Goal: Task Accomplishment & Management: Use online tool/utility

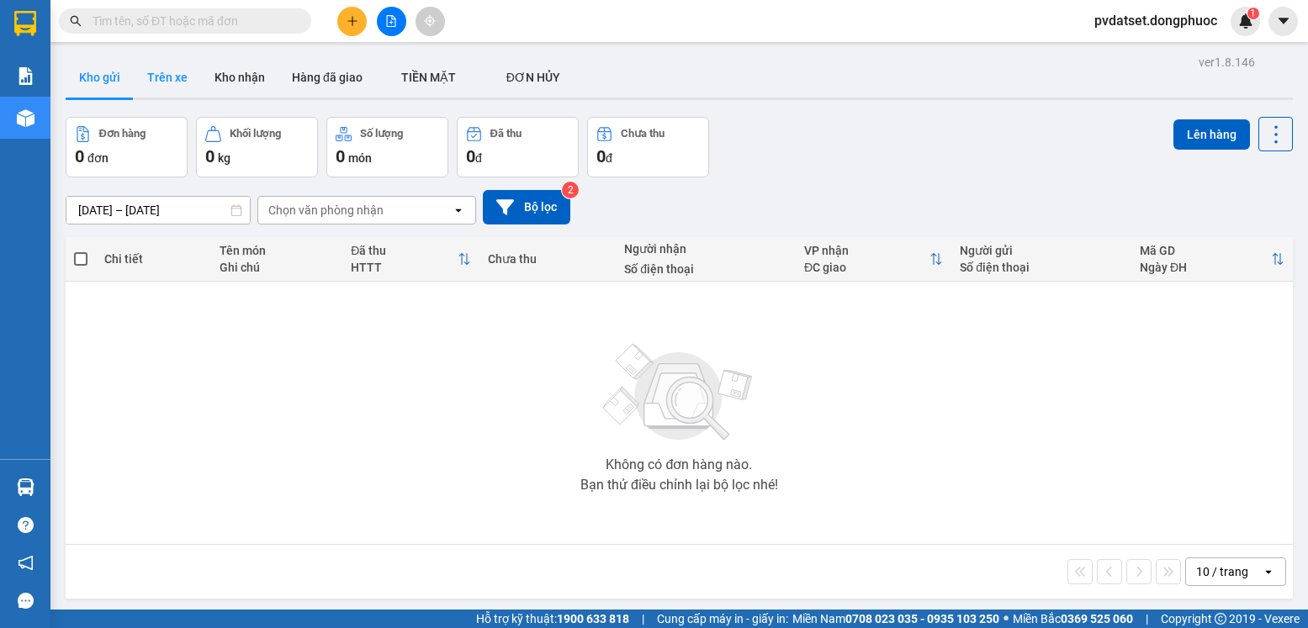
click at [183, 72] on button "Trên xe" at bounding box center [167, 77] width 67 height 40
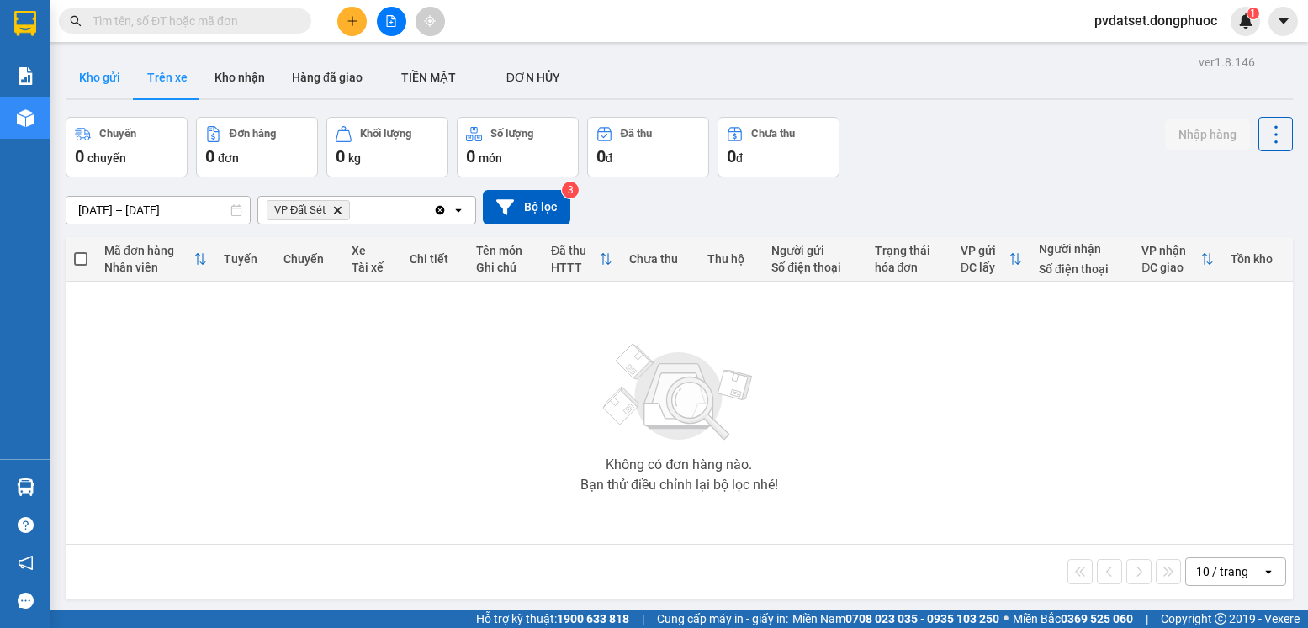
click at [101, 77] on button "Kho gửi" at bounding box center [100, 77] width 68 height 40
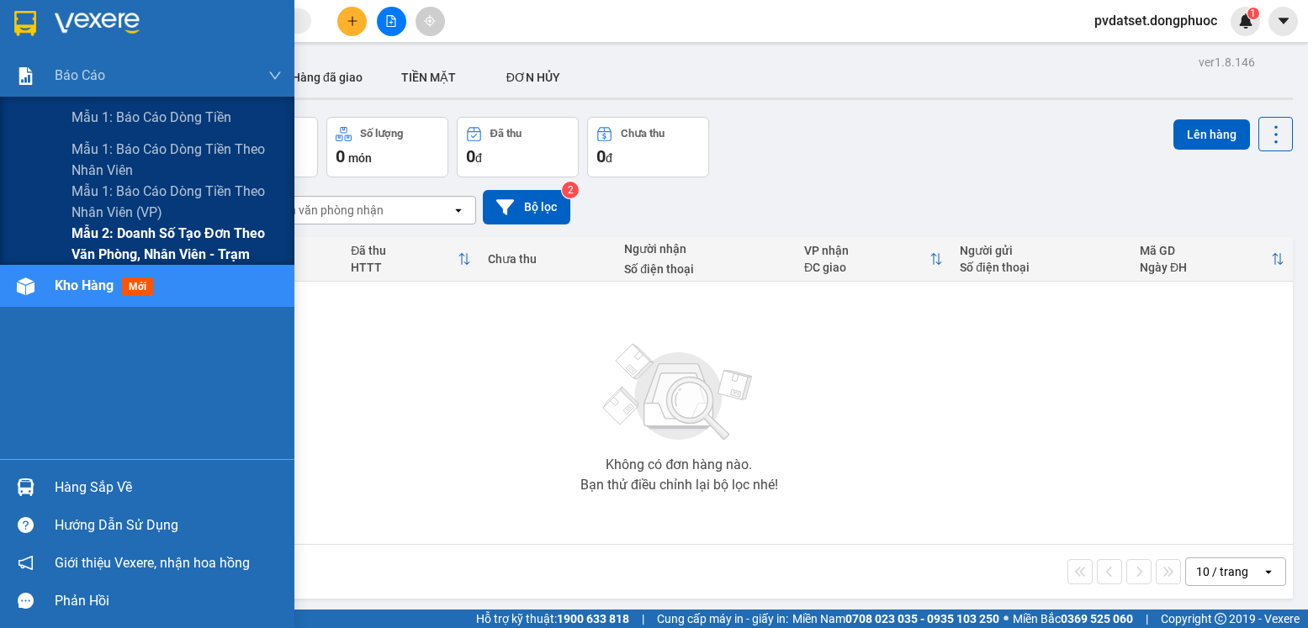
drag, startPoint x: 193, startPoint y: 257, endPoint x: 309, endPoint y: 257, distance: 115.2
click at [202, 257] on span "Mẫu 2: Doanh số tạo đơn theo Văn phòng, nhân viên - Trạm" at bounding box center [176, 244] width 210 height 42
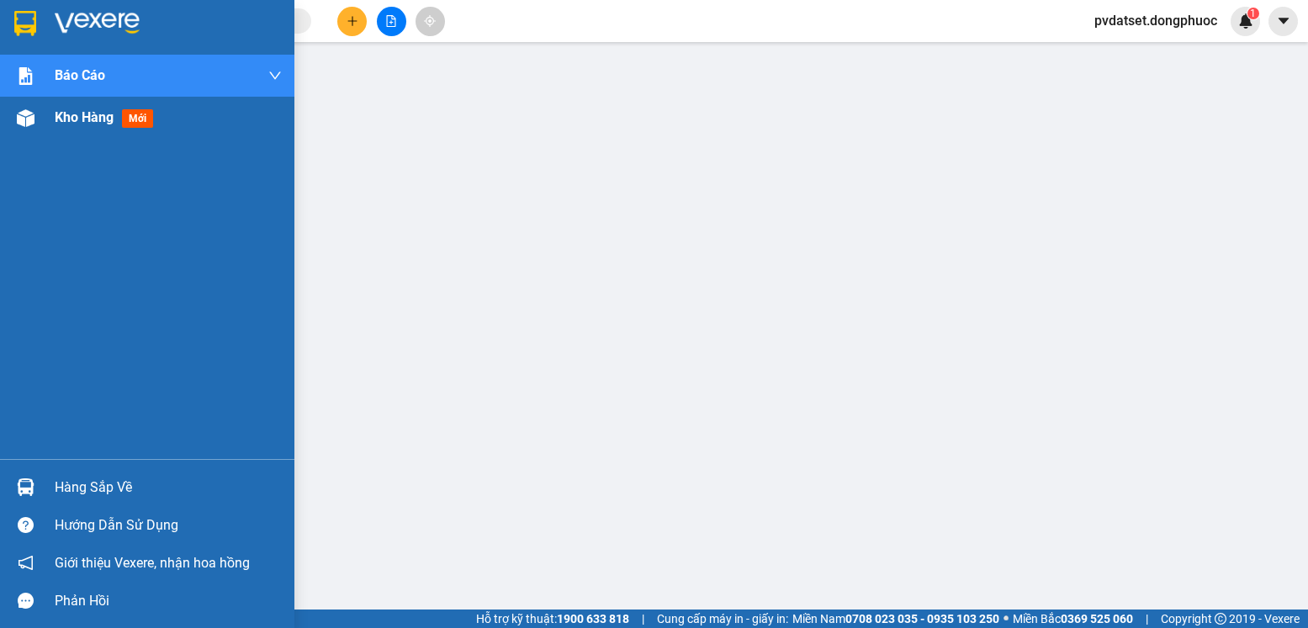
click at [99, 126] on div "Kho hàng mới" at bounding box center [107, 117] width 105 height 21
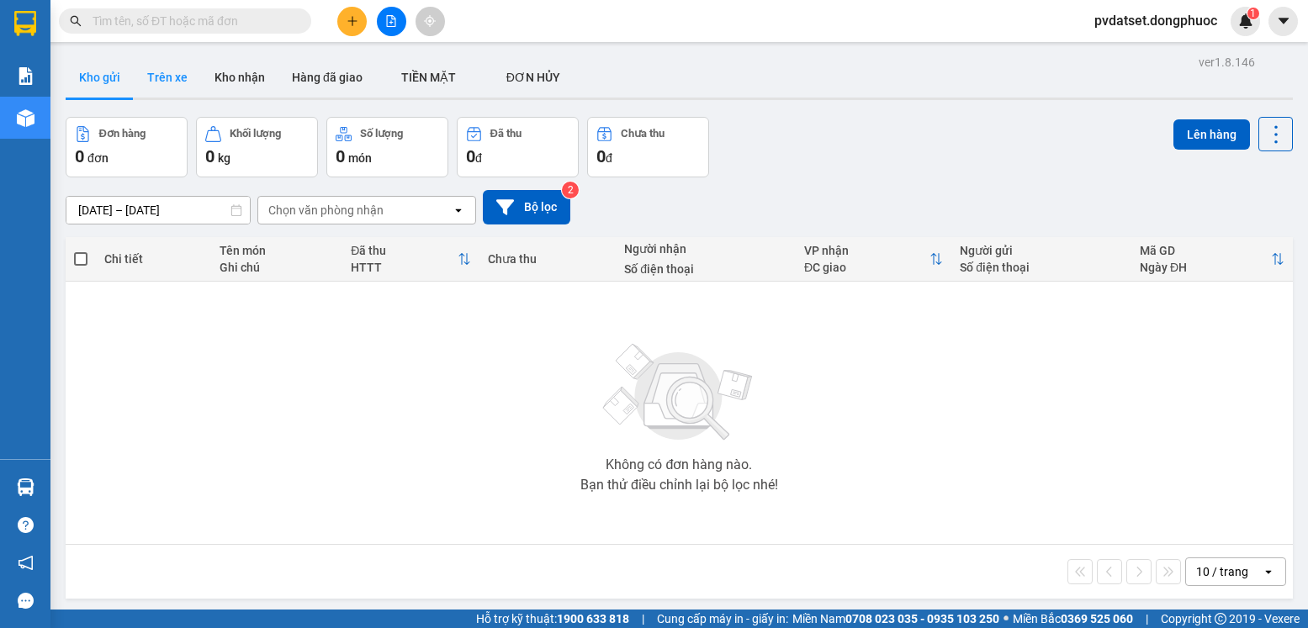
click at [174, 87] on button "Trên xe" at bounding box center [167, 77] width 67 height 40
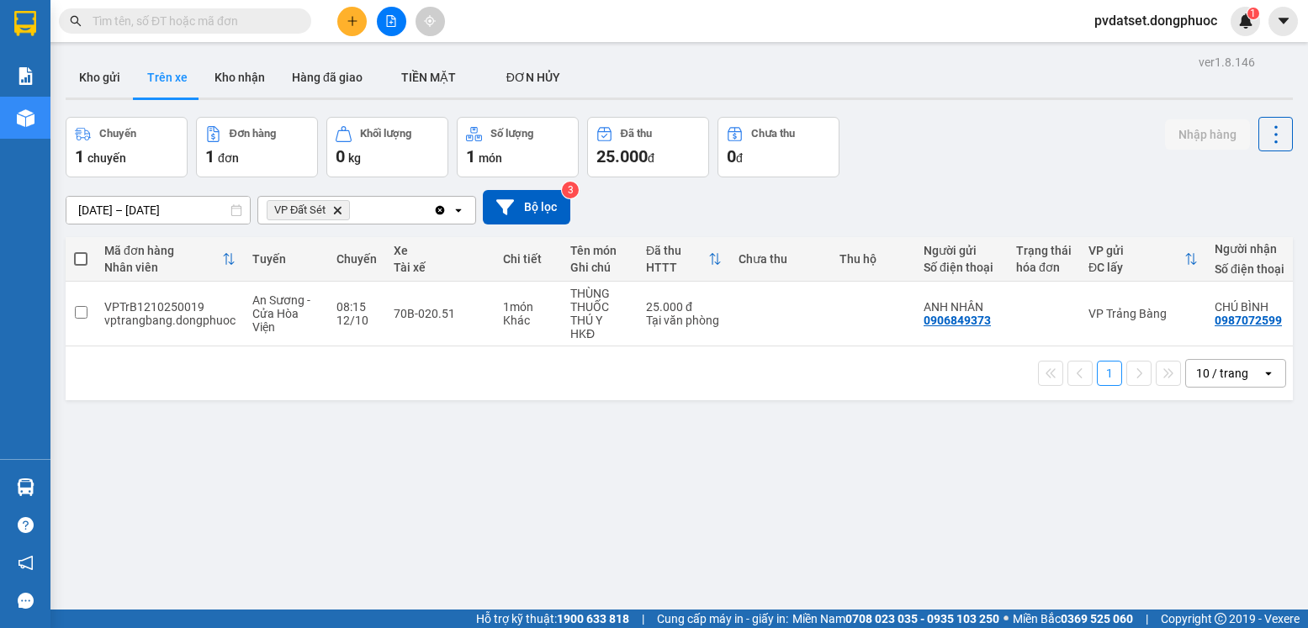
drag, startPoint x: 116, startPoint y: 76, endPoint x: 165, endPoint y: 60, distance: 51.3
click at [116, 75] on button "Kho gửi" at bounding box center [100, 77] width 68 height 40
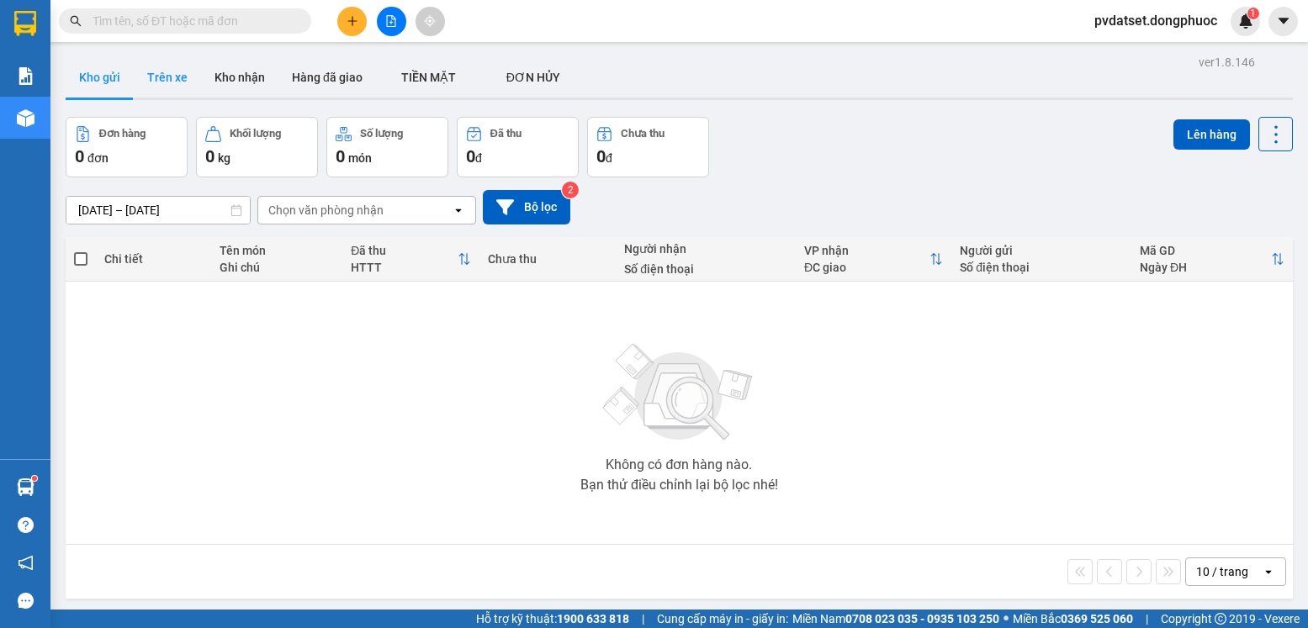
click at [166, 72] on button "Trên xe" at bounding box center [167, 77] width 67 height 40
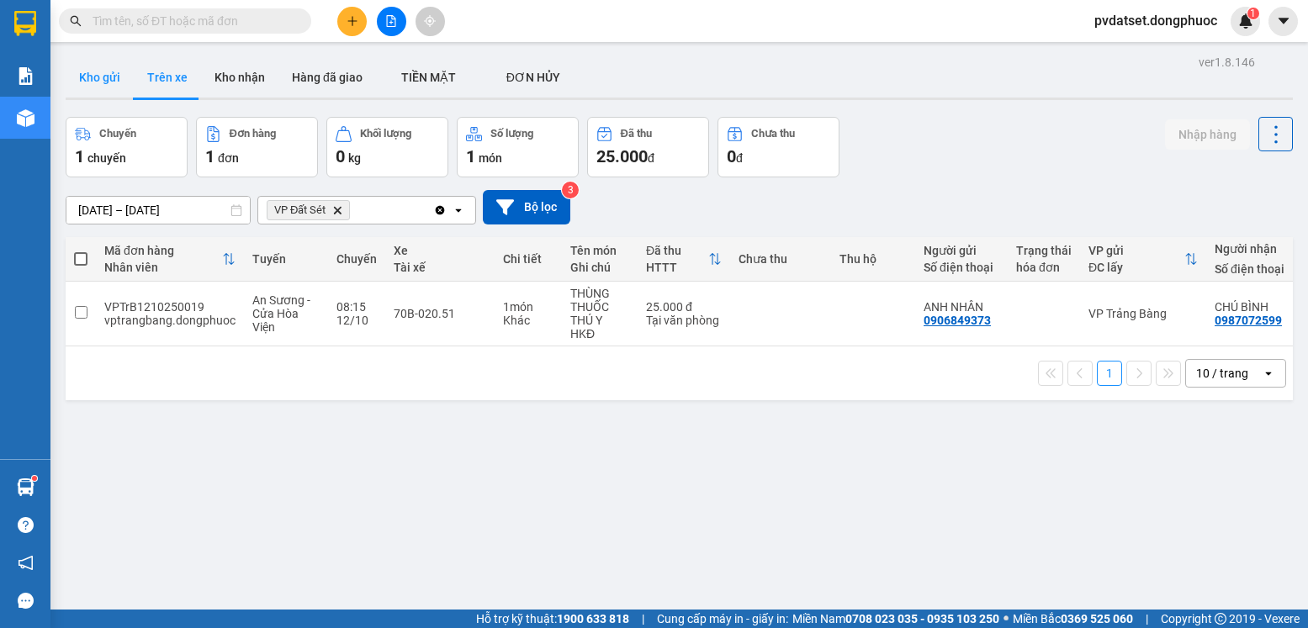
click at [103, 87] on button "Kho gửi" at bounding box center [100, 77] width 68 height 40
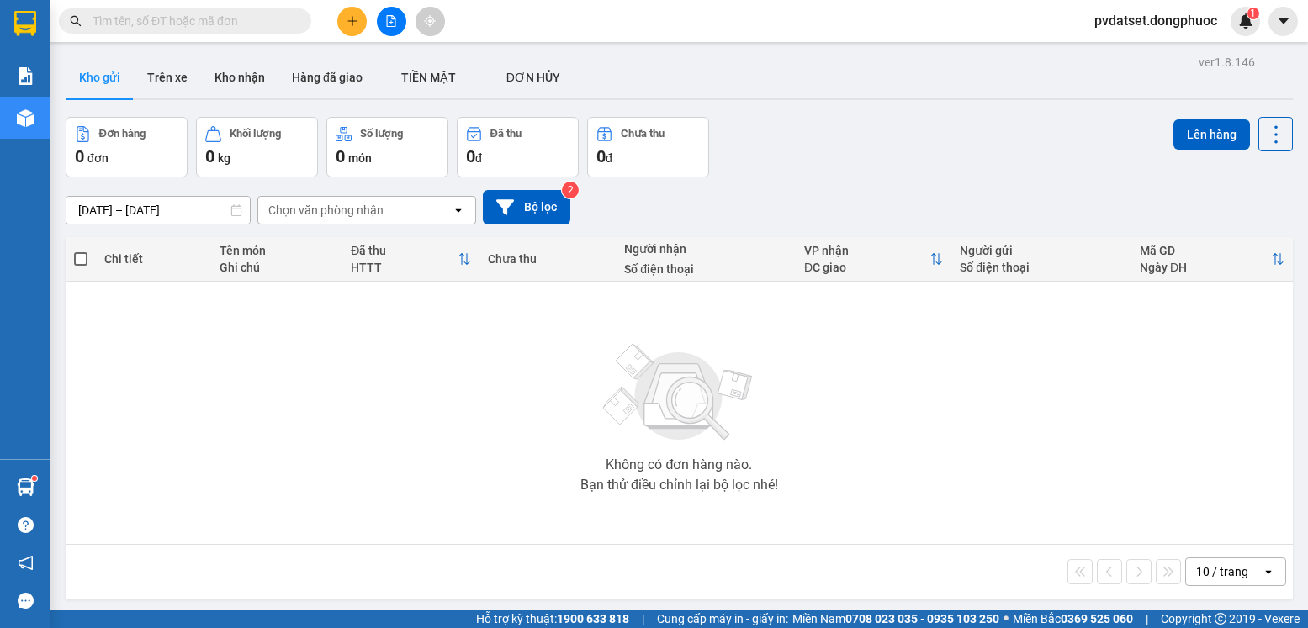
click at [356, 20] on icon "plus" at bounding box center [353, 21] width 12 height 12
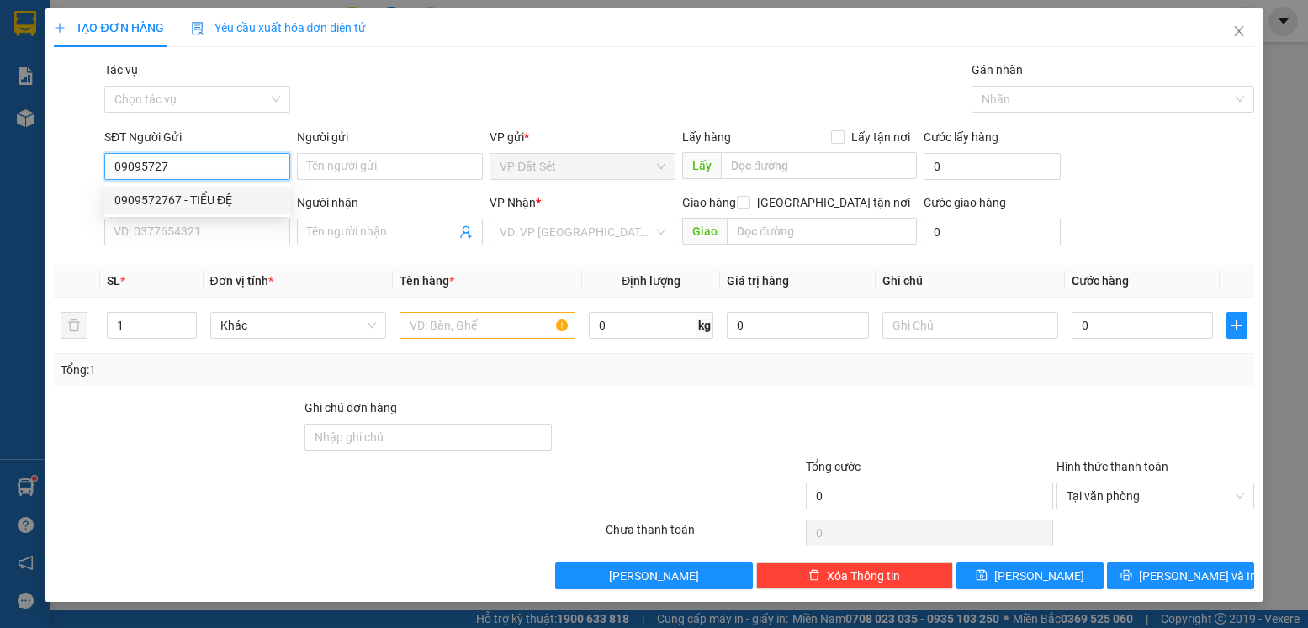
click at [250, 204] on div "0909572767 - TIỂU ĐỆ" at bounding box center [197, 200] width 166 height 19
type input "0909572767"
type input "TIỂU ĐỆ"
type input "0985212122"
type input "[PERSON_NAME]"
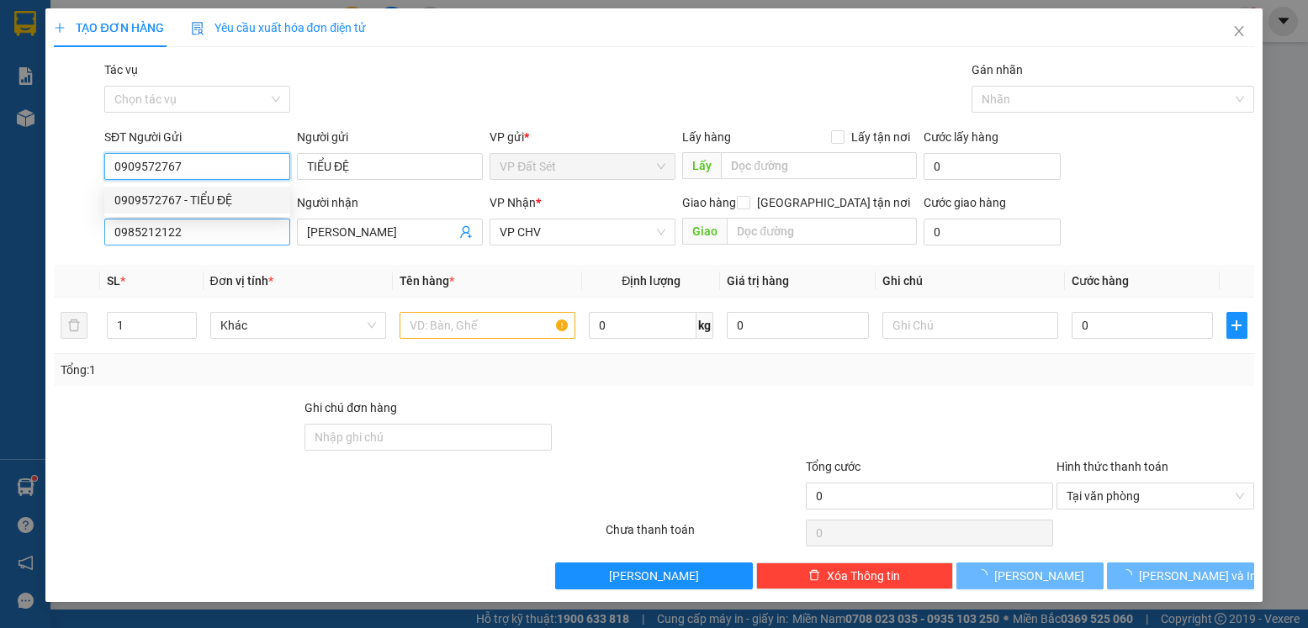
type input "20.000"
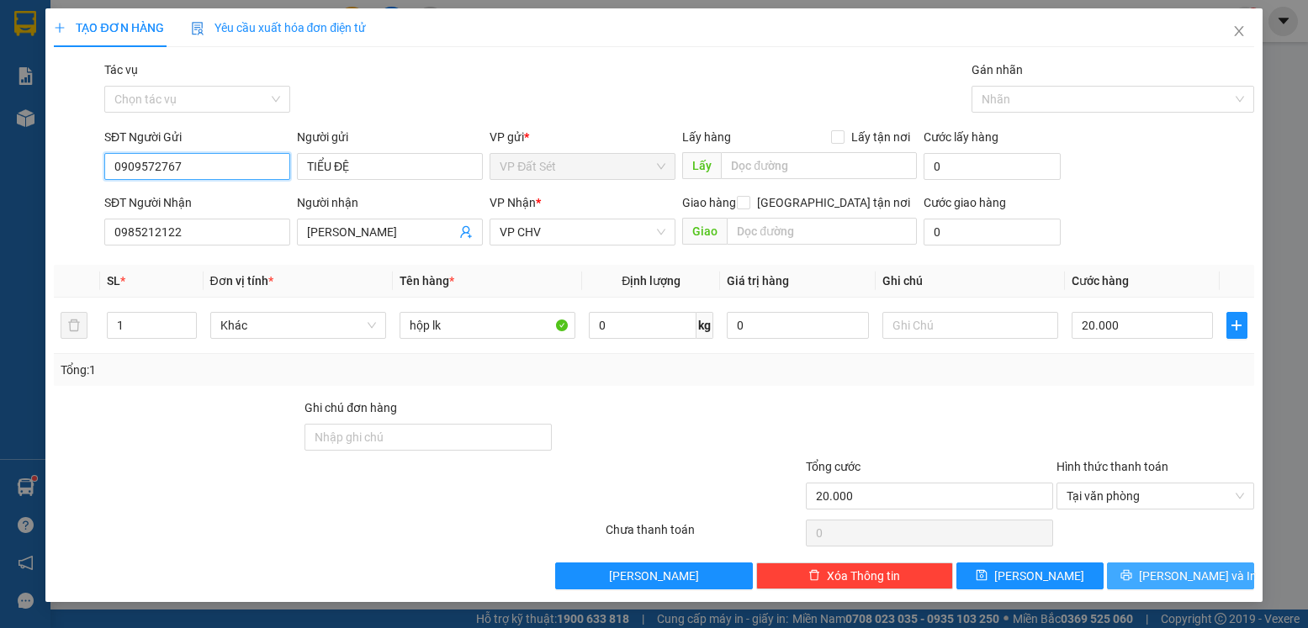
type input "0909572767"
click at [1195, 573] on span "[PERSON_NAME] và In" at bounding box center [1198, 576] width 118 height 19
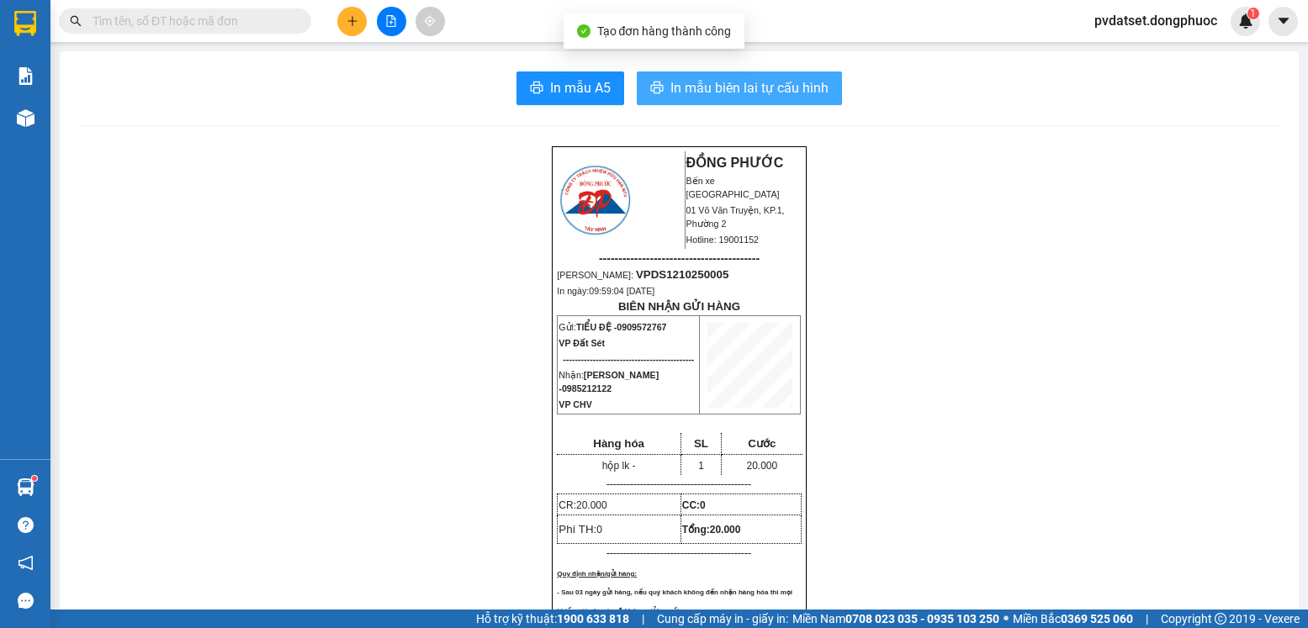
click at [776, 80] on span "In mẫu biên lai tự cấu hình" at bounding box center [749, 87] width 158 height 21
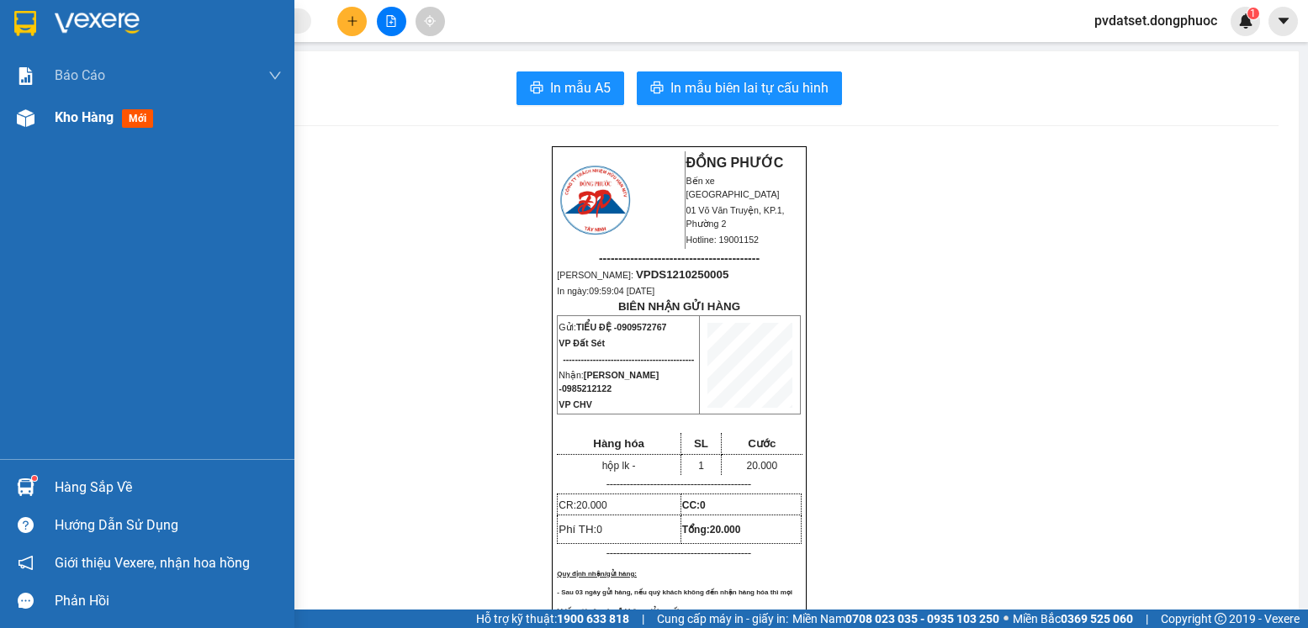
click at [76, 129] on div "Kho hàng mới" at bounding box center [168, 118] width 227 height 42
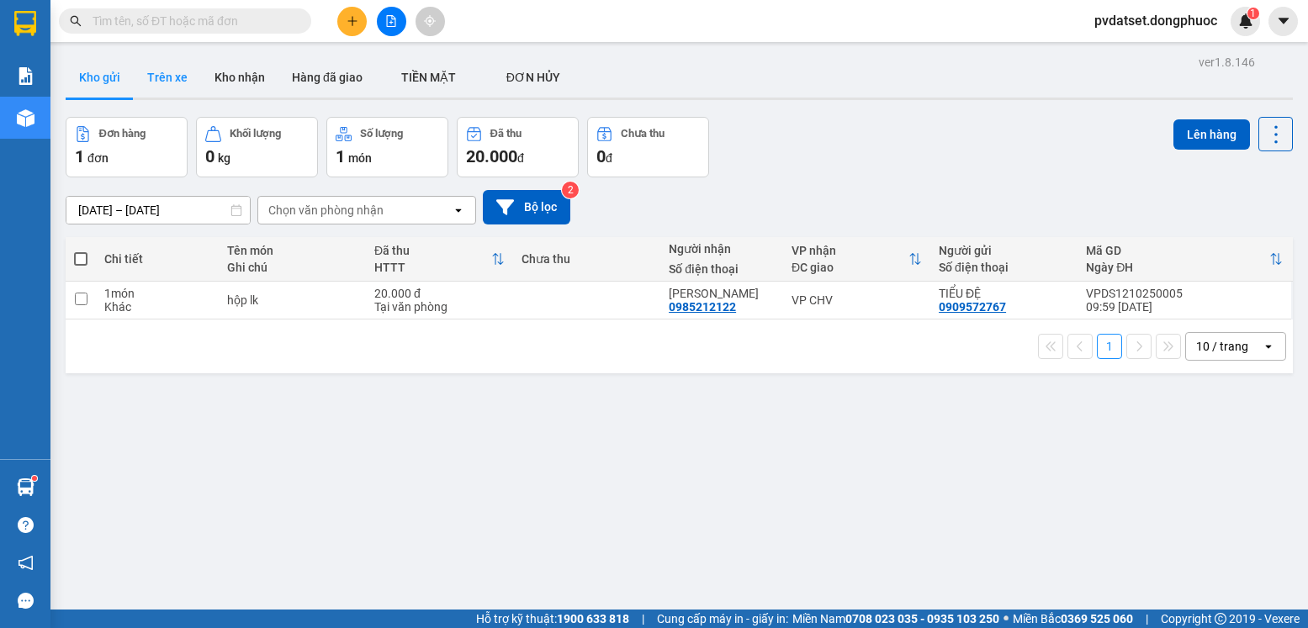
click at [168, 82] on button "Trên xe" at bounding box center [167, 77] width 67 height 40
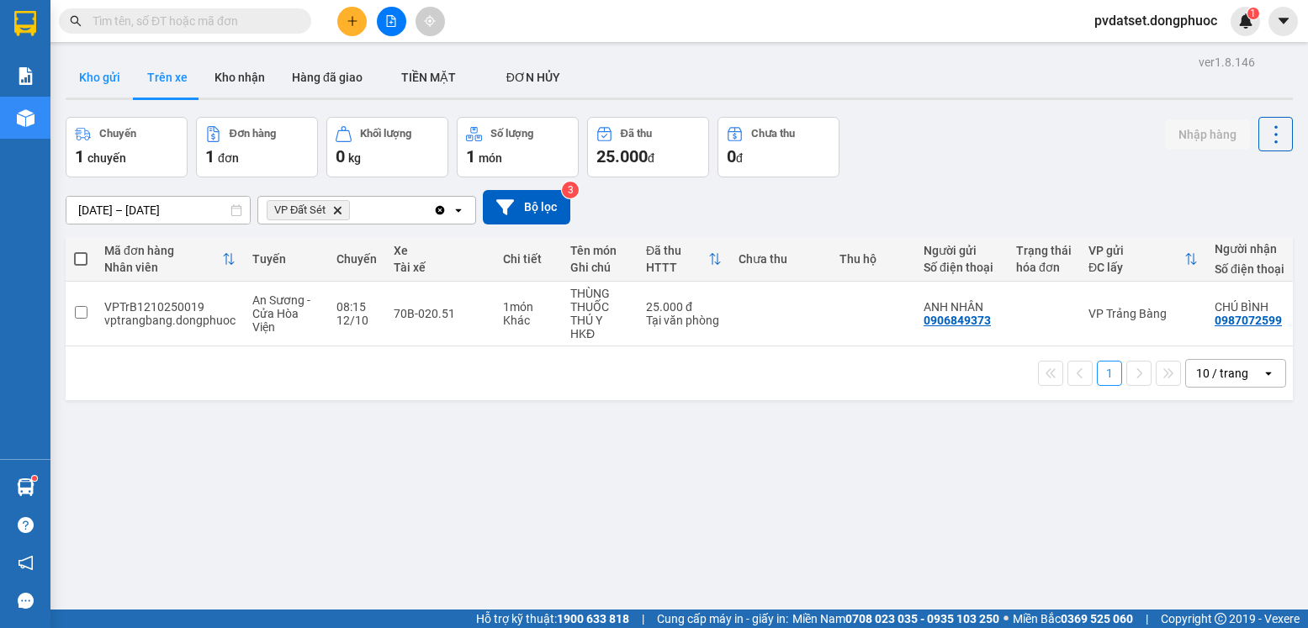
click at [106, 81] on button "Kho gửi" at bounding box center [100, 77] width 68 height 40
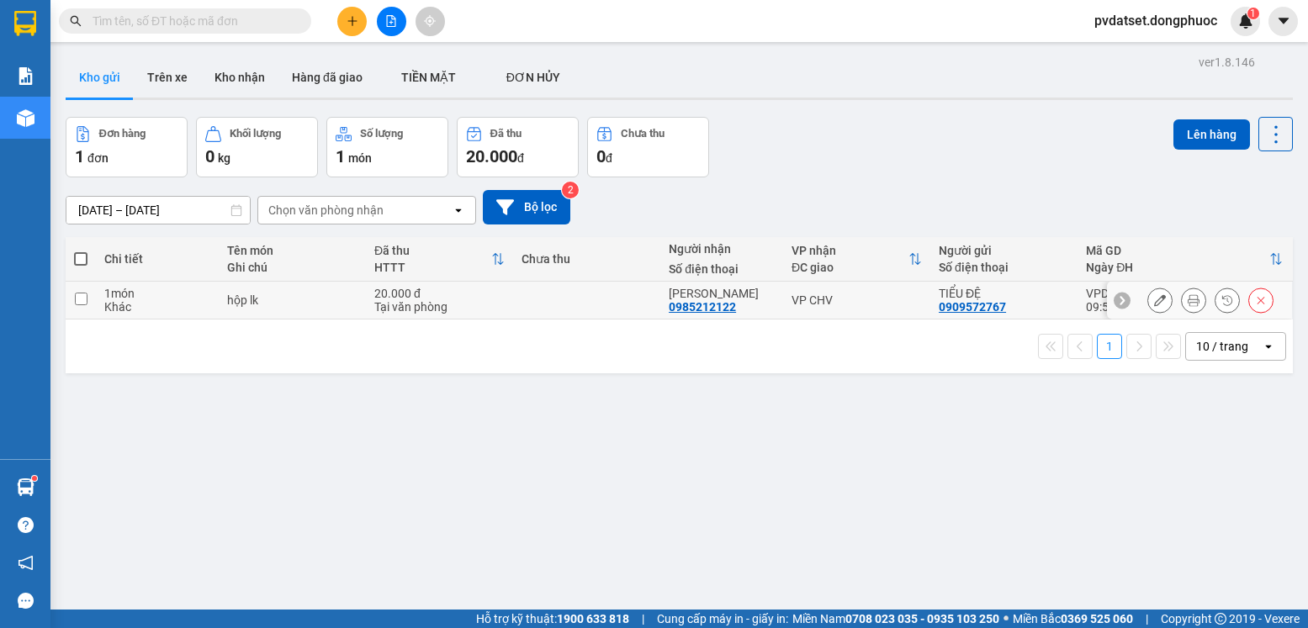
drag, startPoint x: 791, startPoint y: 305, endPoint x: 1079, endPoint y: 230, distance: 298.0
click at [792, 305] on div "VP CHV" at bounding box center [856, 300] width 130 height 13
checkbox input "true"
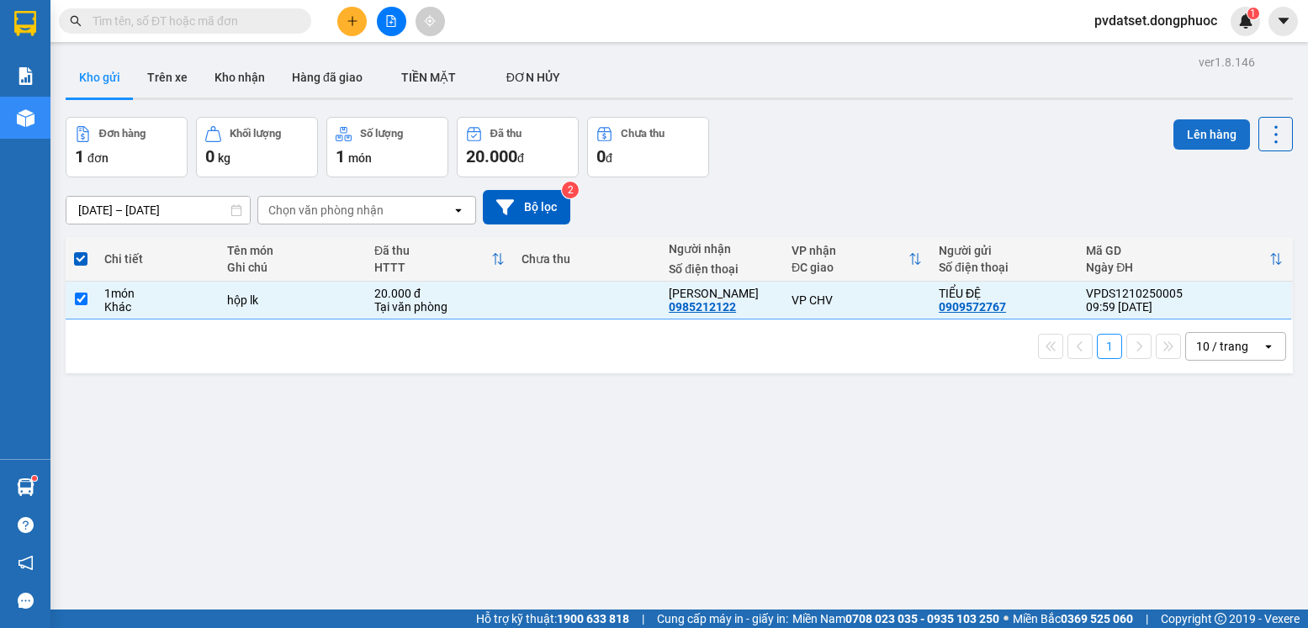
click at [1208, 136] on button "Lên hàng" at bounding box center [1211, 134] width 77 height 30
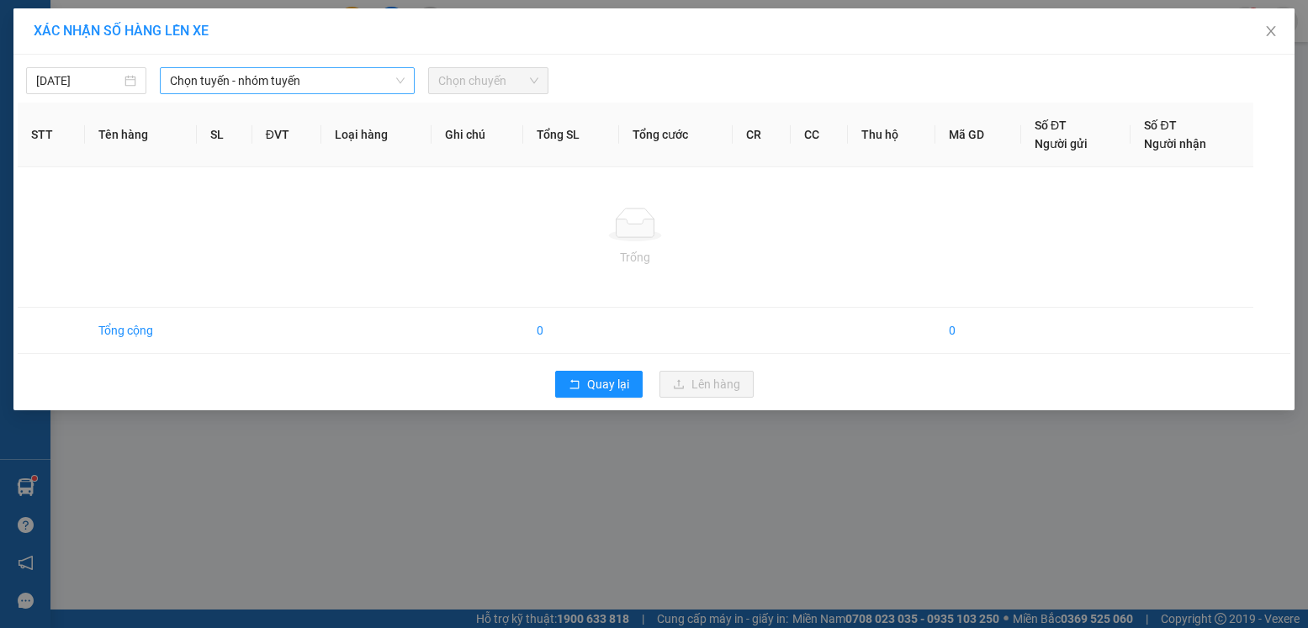
click at [290, 80] on span "Chọn tuyến - nhóm tuyến" at bounding box center [287, 80] width 235 height 25
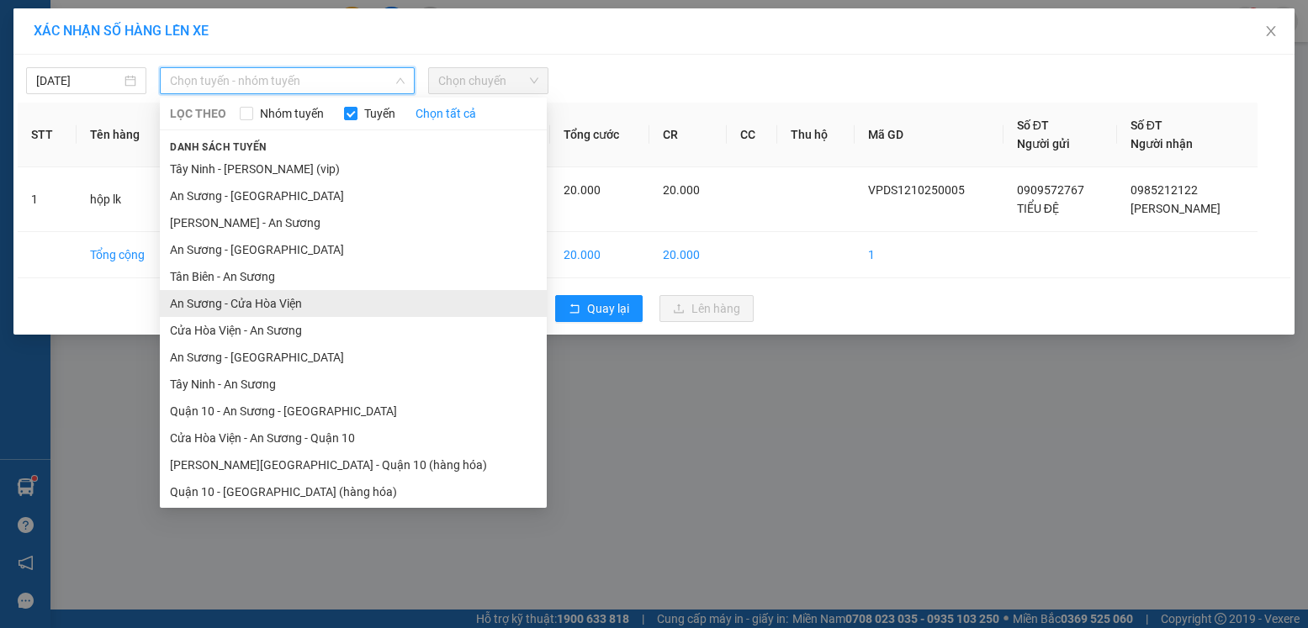
click at [278, 310] on li "An Sương - Cửa Hòa Viện" at bounding box center [353, 303] width 387 height 27
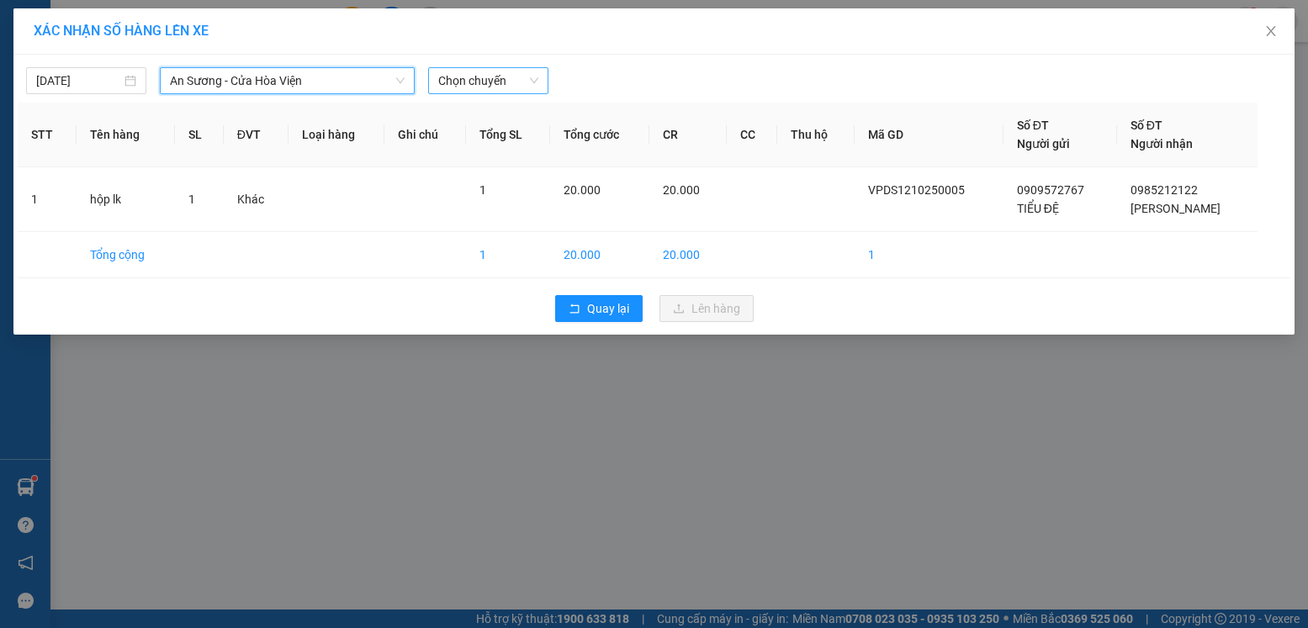
click at [467, 74] on span "Chọn chuyến" at bounding box center [488, 80] width 100 height 25
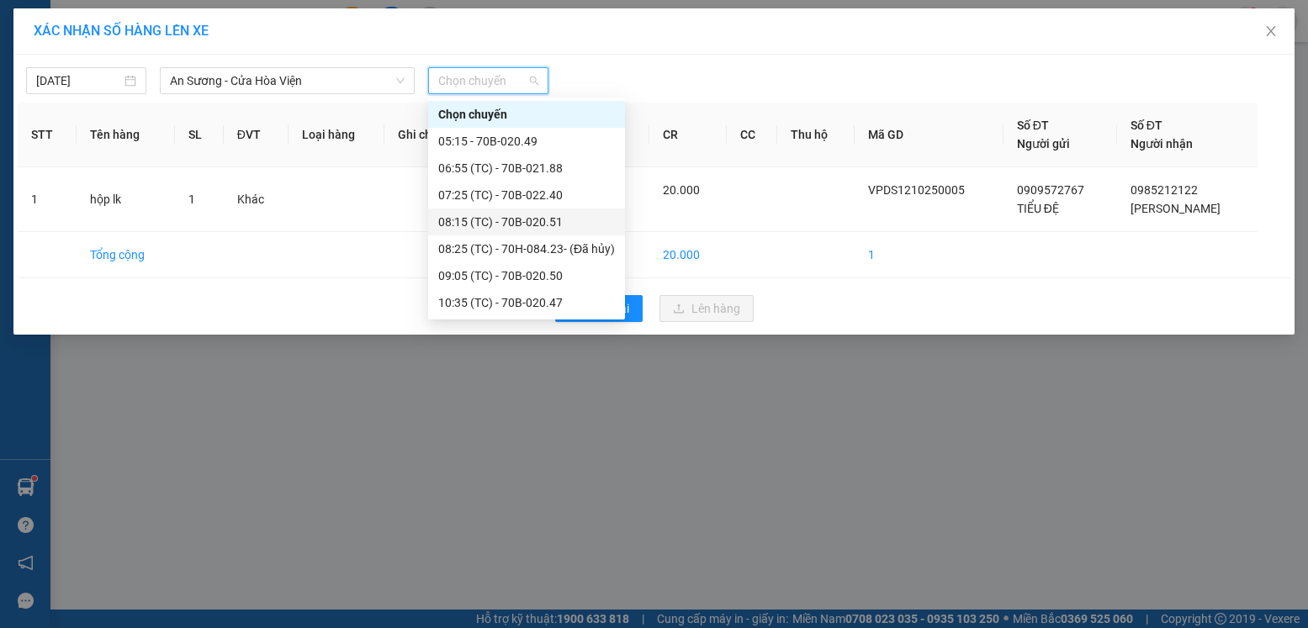
click at [558, 222] on div "08:15 (TC) - 70B-020.51" at bounding box center [526, 222] width 177 height 19
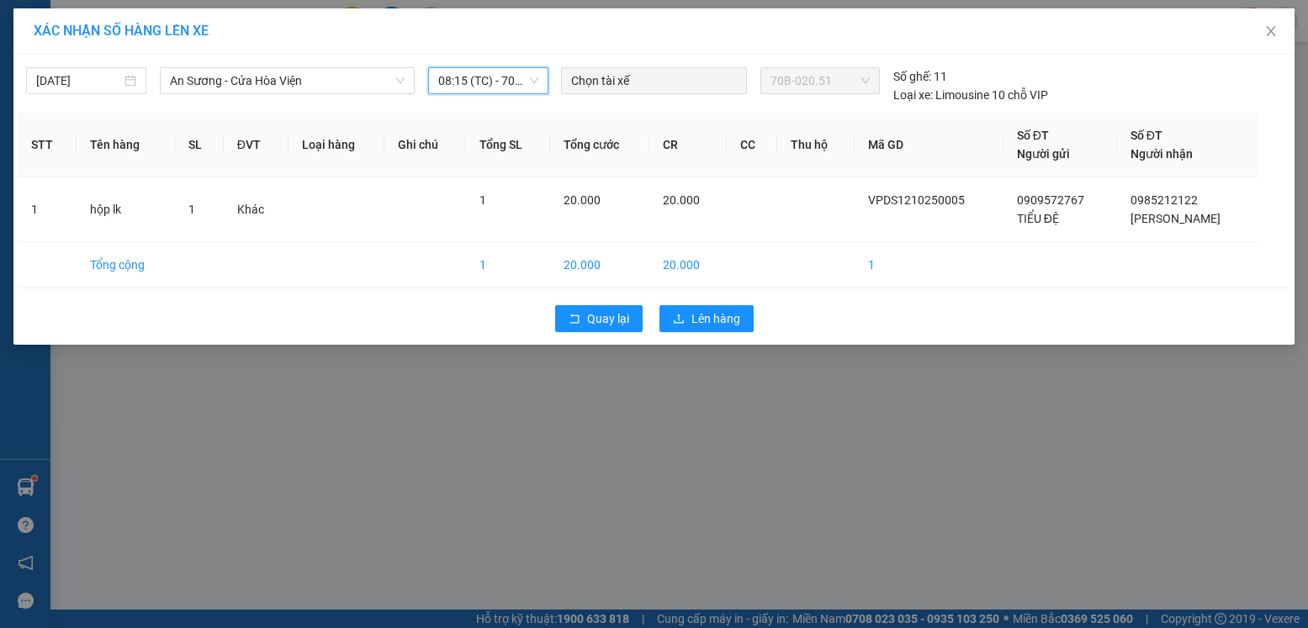
click at [518, 89] on span "08:15 (TC) - 70B-020.51" at bounding box center [488, 80] width 100 height 25
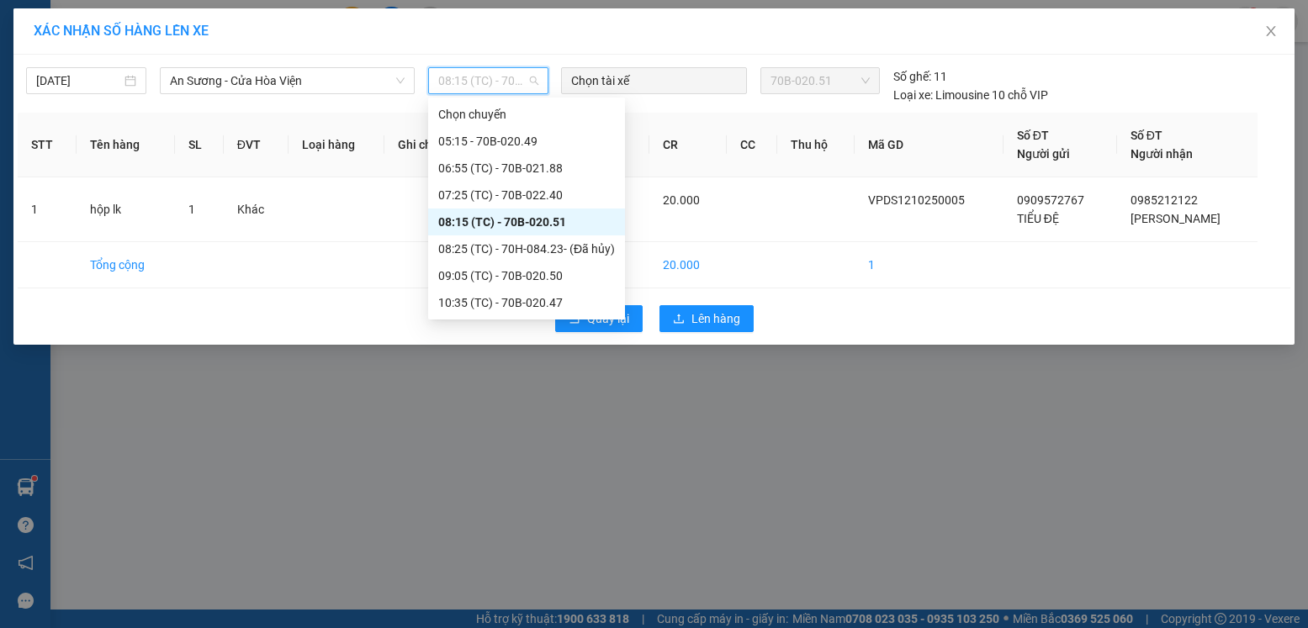
click at [545, 220] on div "08:15 (TC) - 70B-020.51" at bounding box center [526, 222] width 177 height 19
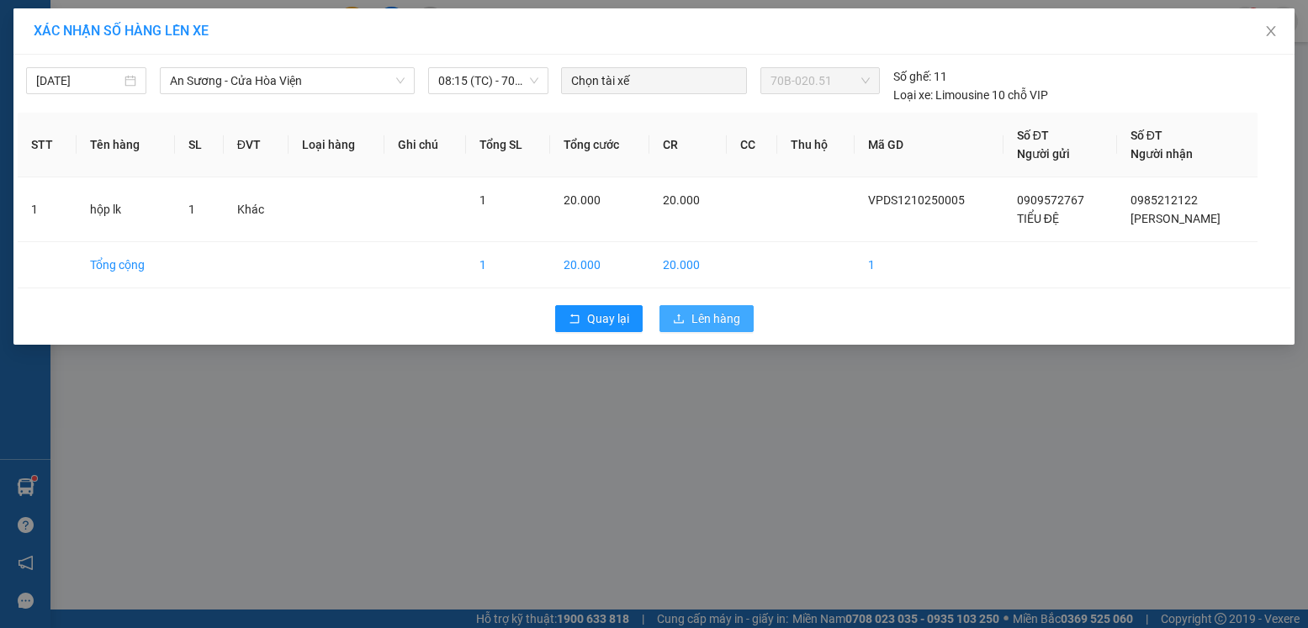
click at [726, 316] on span "Lên hàng" at bounding box center [715, 319] width 49 height 19
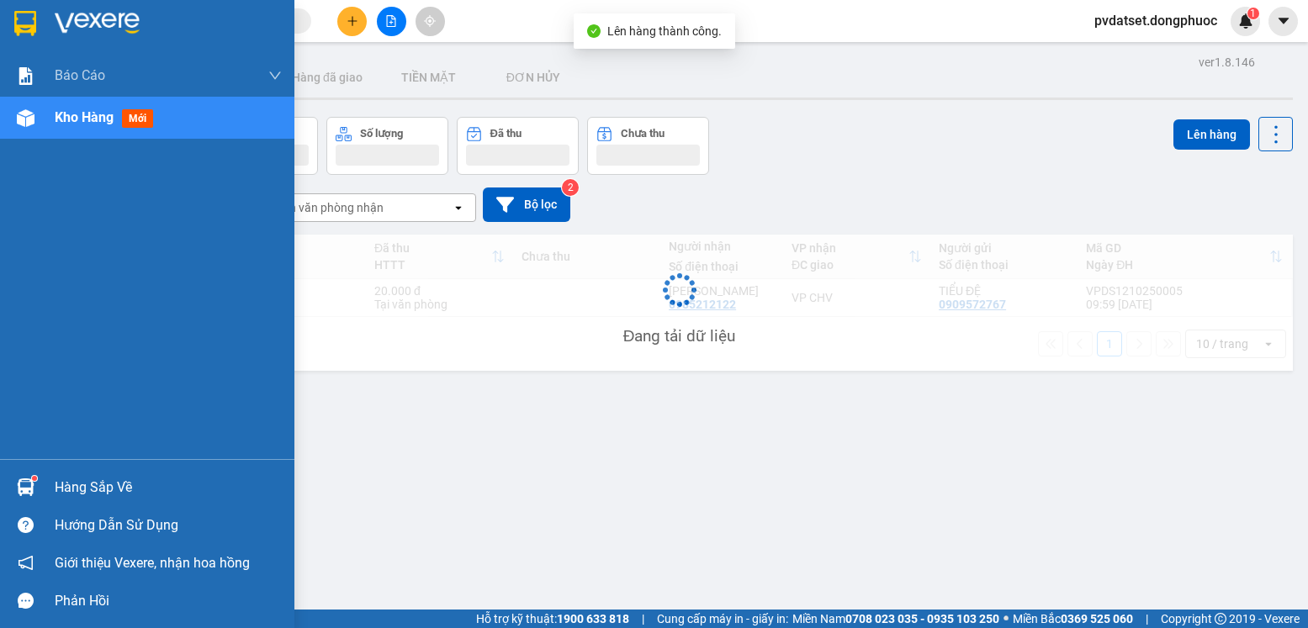
click at [23, 483] on img at bounding box center [26, 488] width 18 height 18
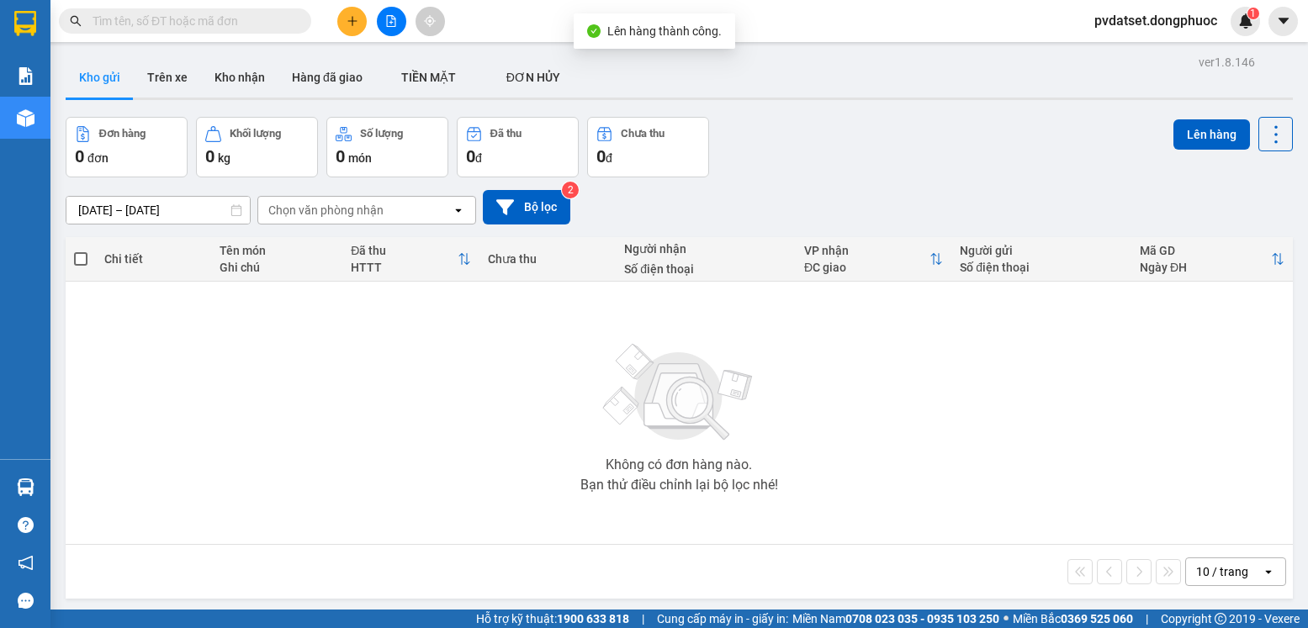
click at [287, 354] on section "Kết quả tìm kiếm ( 0 ) Bộ lọc Ngày tạo đơn gần nhất No Data pvdatset.dongphuoc …" at bounding box center [654, 314] width 1308 height 628
click at [177, 78] on button "Trên xe" at bounding box center [167, 77] width 67 height 40
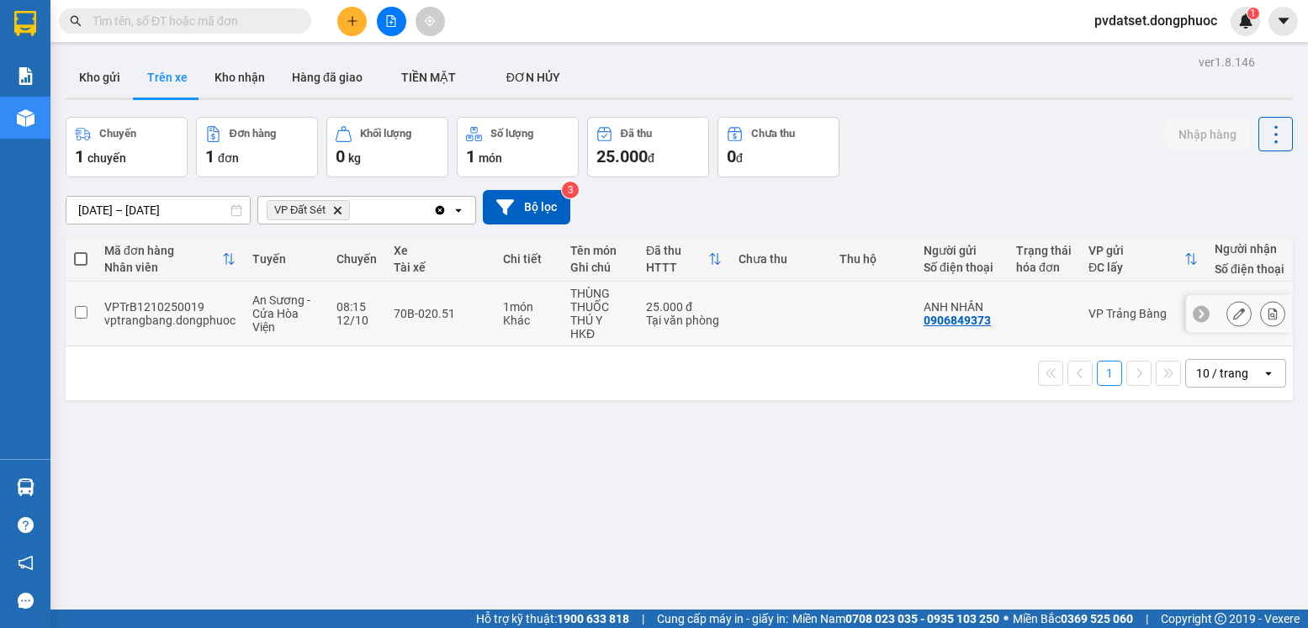
click at [1073, 312] on td at bounding box center [1044, 314] width 72 height 65
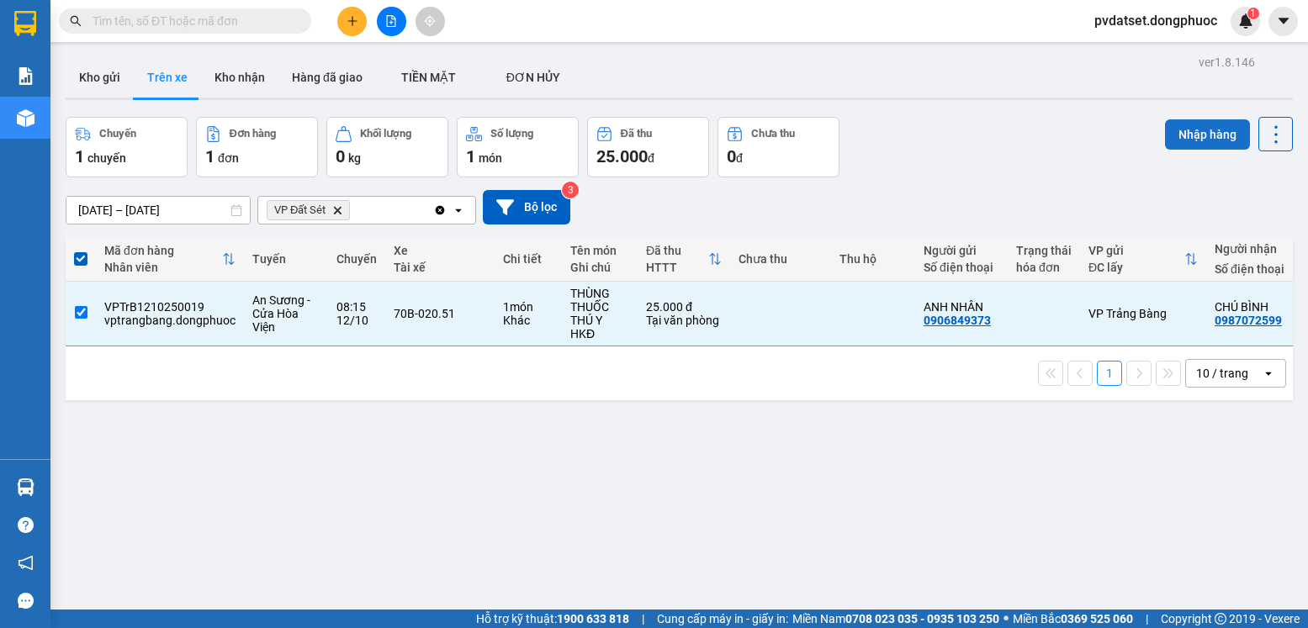
click at [1218, 140] on button "Nhập hàng" at bounding box center [1207, 134] width 85 height 30
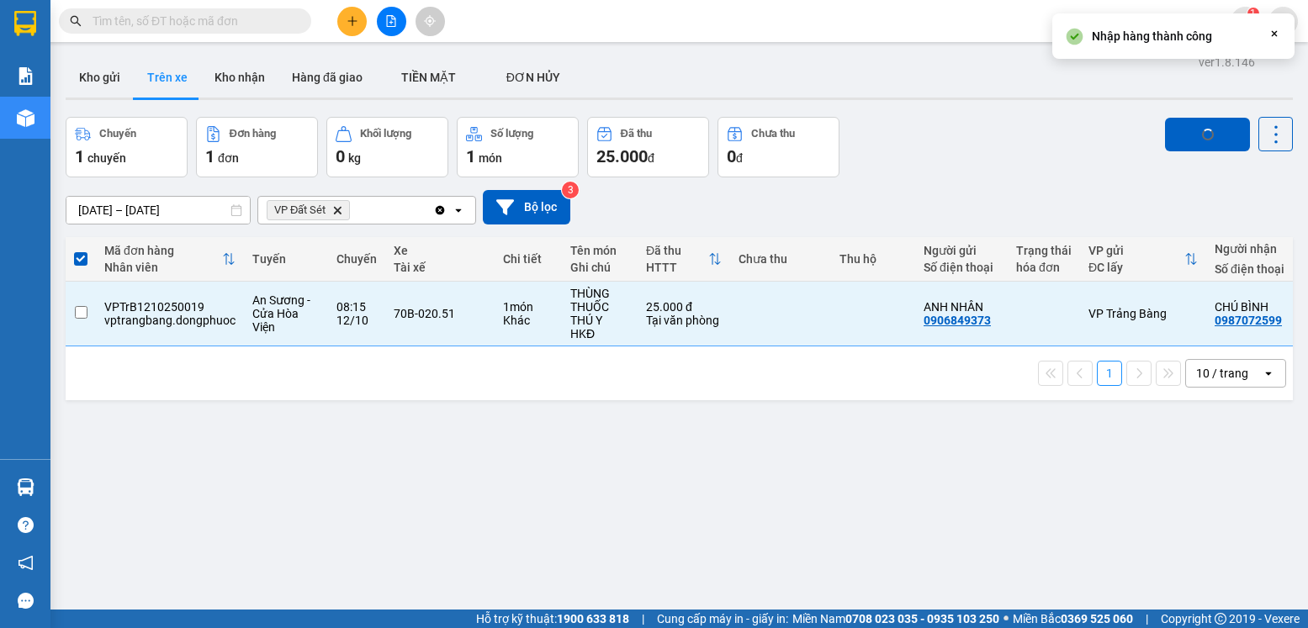
checkbox input "false"
